Goal: Task Accomplishment & Management: Use online tool/utility

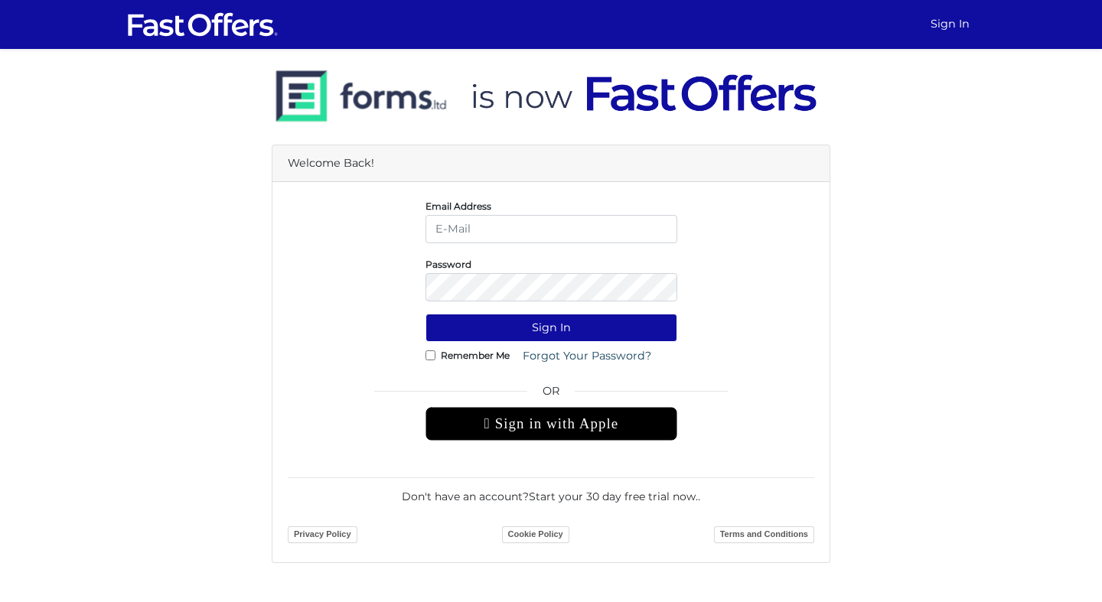
type input "[EMAIL_ADDRESS][DOMAIN_NAME]"
click at [430, 357] on input "Remember Me" at bounding box center [430, 355] width 10 height 10
checkbox input "true"
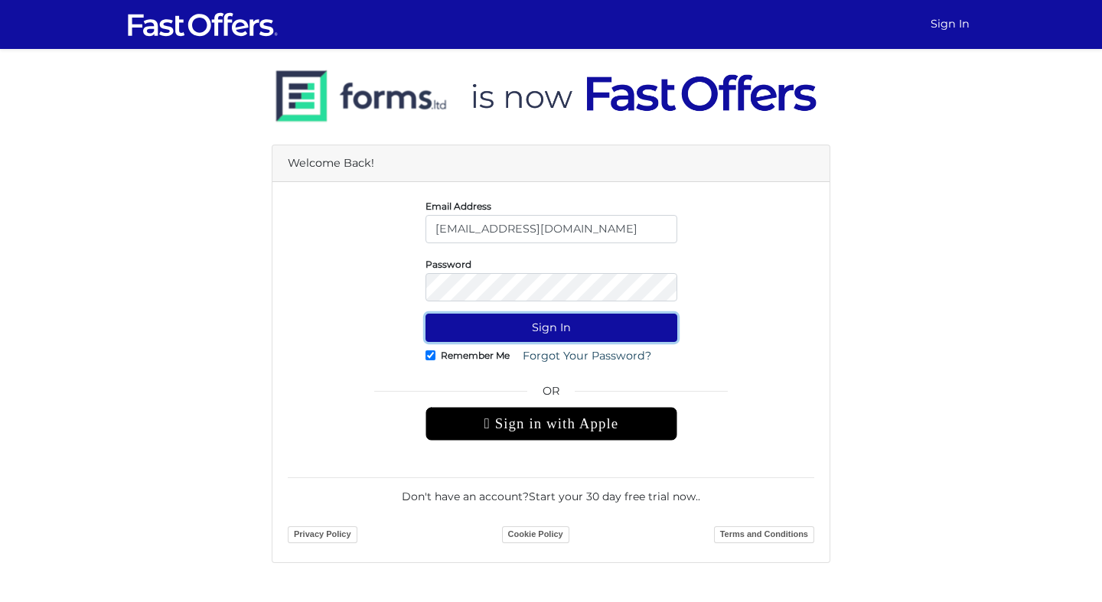
click at [520, 335] on button "Sign In" at bounding box center [551, 328] width 252 height 28
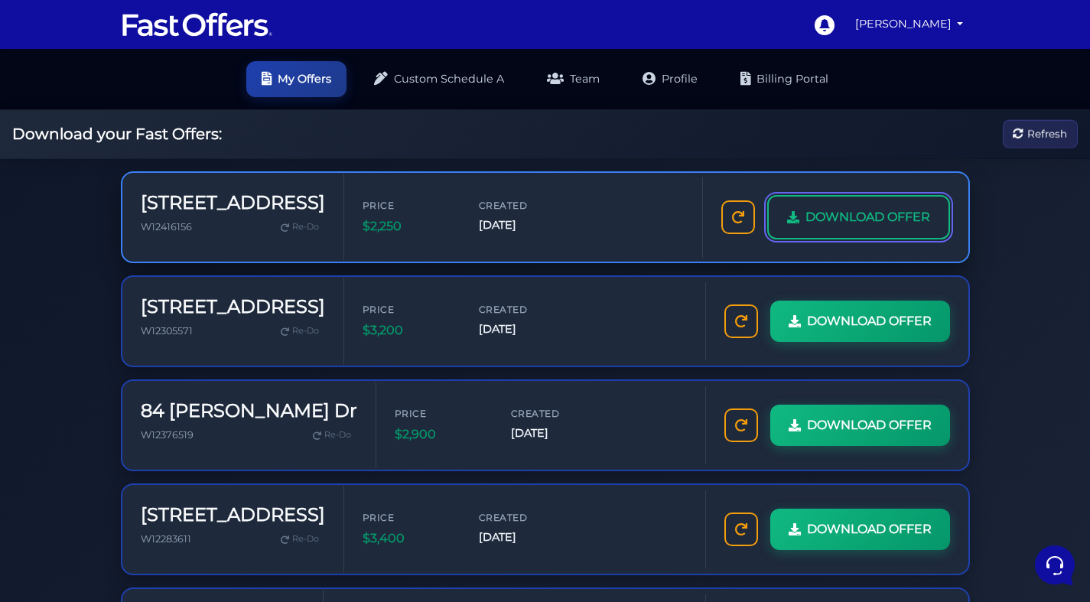
click at [885, 223] on span "DOWNLOAD OFFER" at bounding box center [868, 217] width 125 height 20
